Goal: Transaction & Acquisition: Download file/media

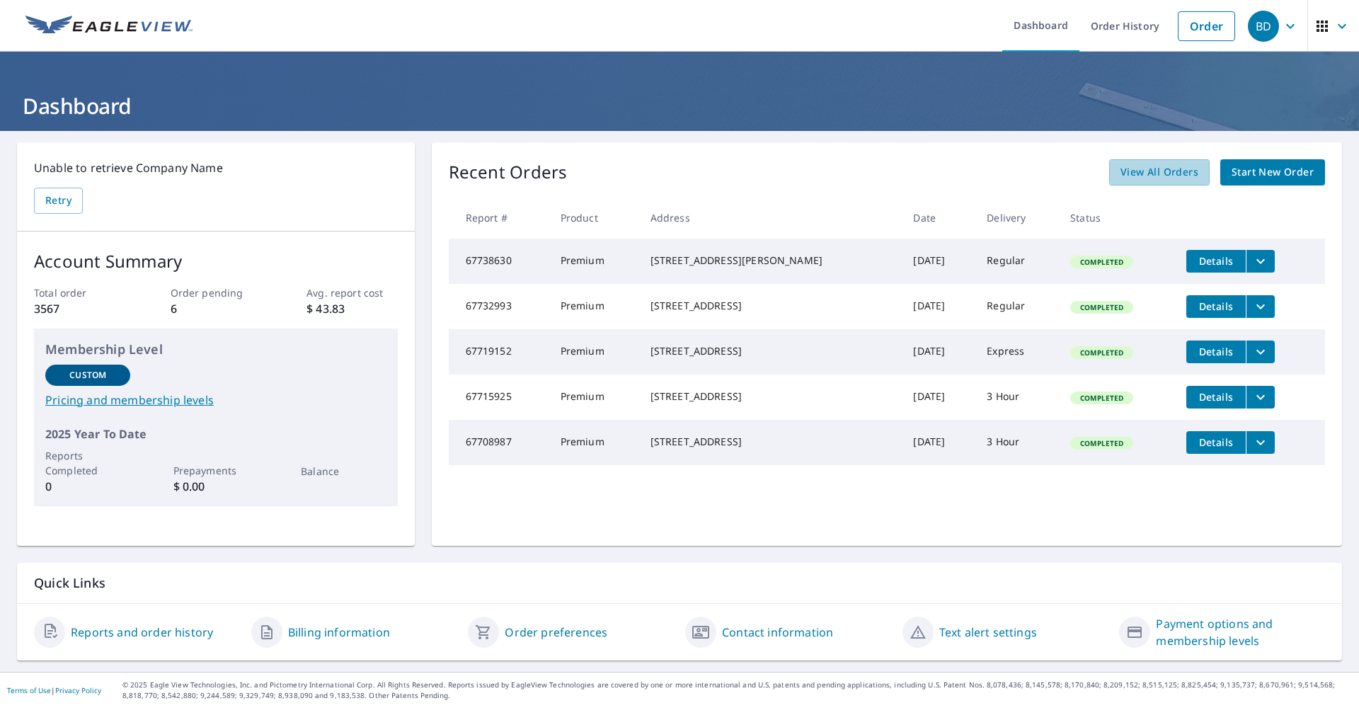
click at [1163, 174] on span "View All Orders" at bounding box center [1159, 172] width 78 height 18
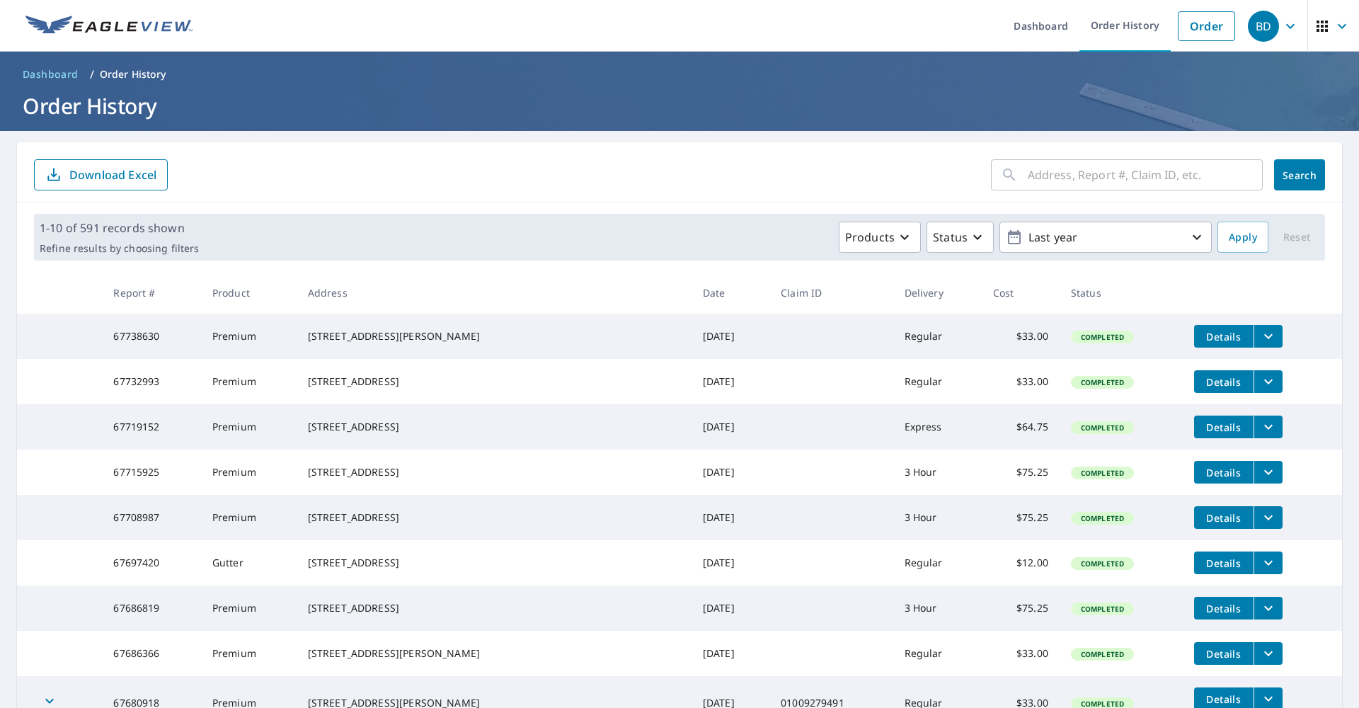
click at [1133, 177] on input "text" at bounding box center [1145, 175] width 235 height 40
type input "2017"
click button "Search" at bounding box center [1299, 174] width 51 height 31
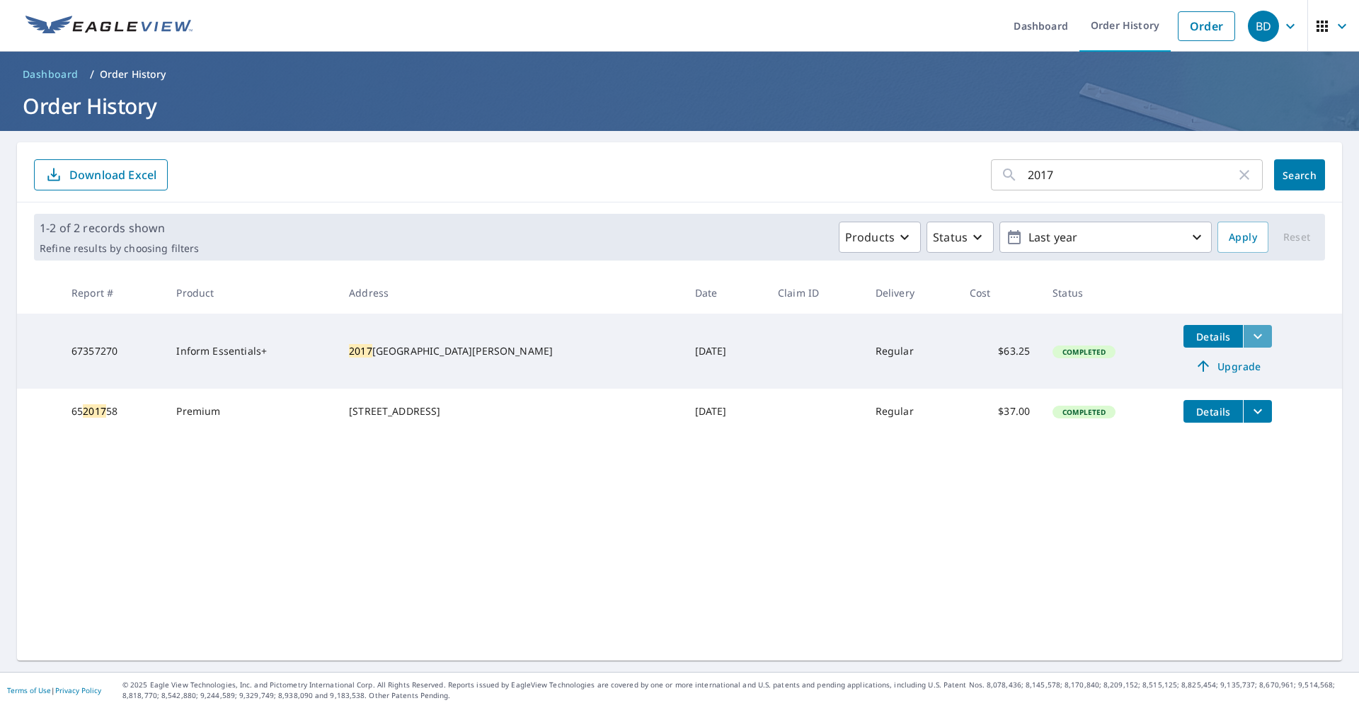
click at [1249, 331] on icon "filesDropdownBtn-67357270" at bounding box center [1257, 336] width 17 height 17
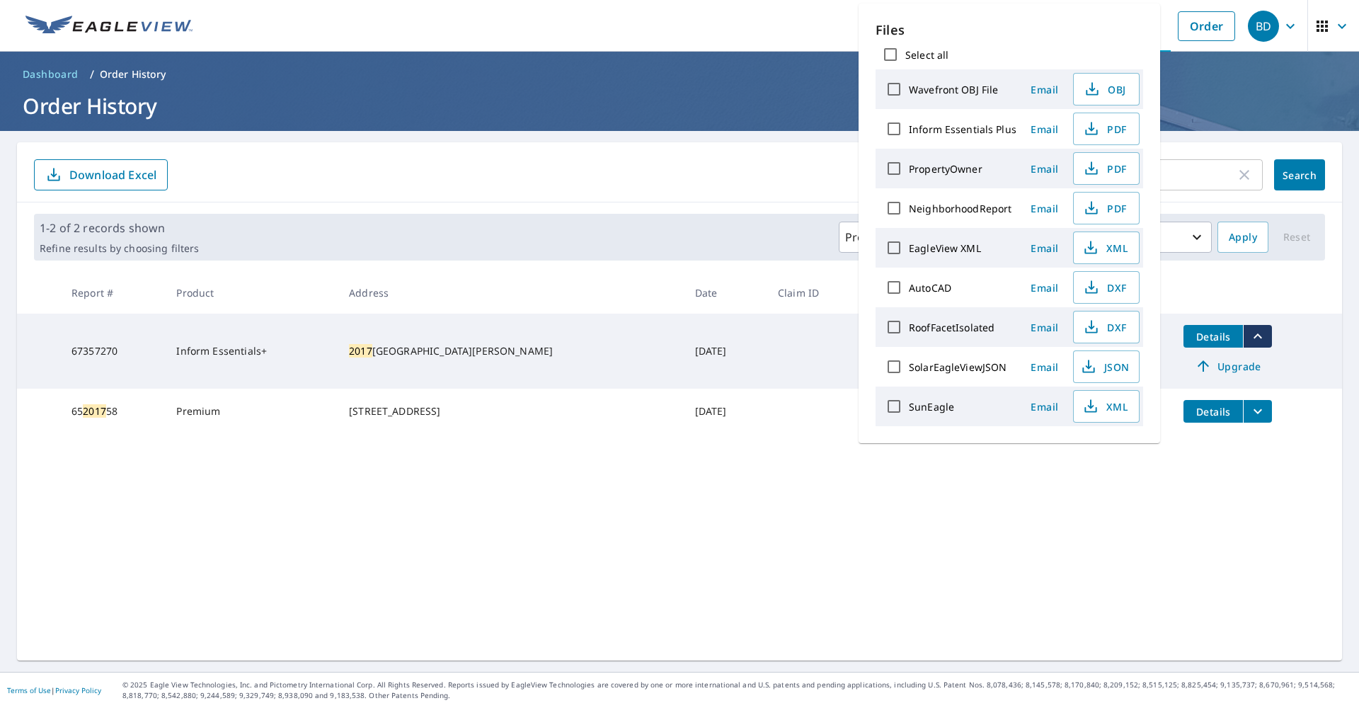
click at [1115, 130] on span "PDF" at bounding box center [1104, 128] width 45 height 17
click at [1002, 619] on div "2017 ​ Search Download Excel 1-2 of 2 records shown Refine results by choosing …" at bounding box center [679, 401] width 1325 height 518
